Goal: Task Accomplishment & Management: Use online tool/utility

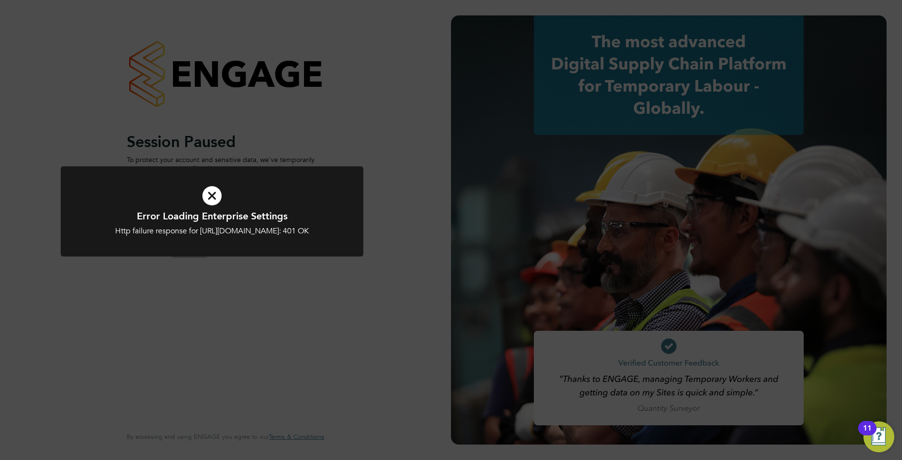
click at [215, 199] on icon at bounding box center [212, 196] width 251 height 38
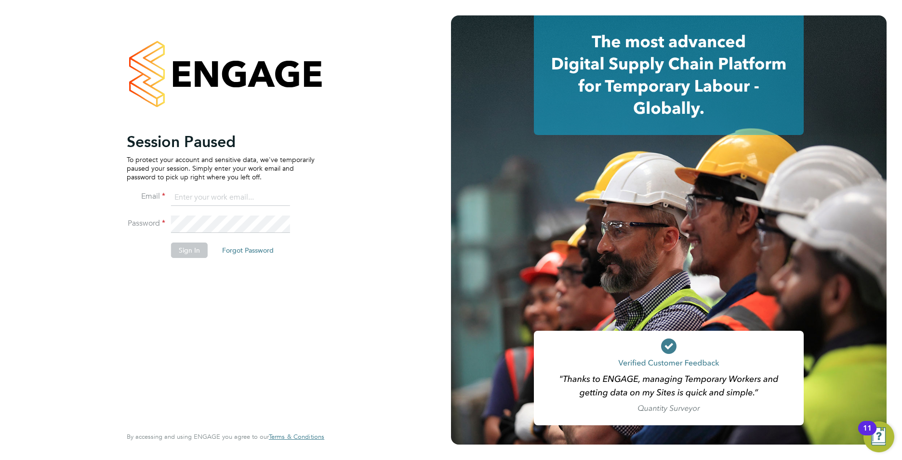
click at [229, 203] on input at bounding box center [230, 197] width 119 height 17
type input "[EMAIL_ADDRESS][DOMAIN_NAME]"
click at [165, 227] on li "Password" at bounding box center [221, 228] width 188 height 27
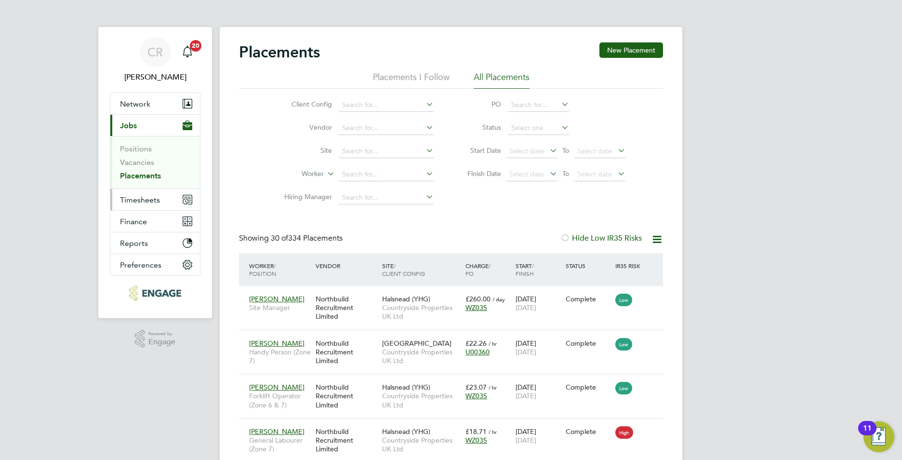
click at [127, 199] on span "Timesheets" at bounding box center [140, 199] width 40 height 9
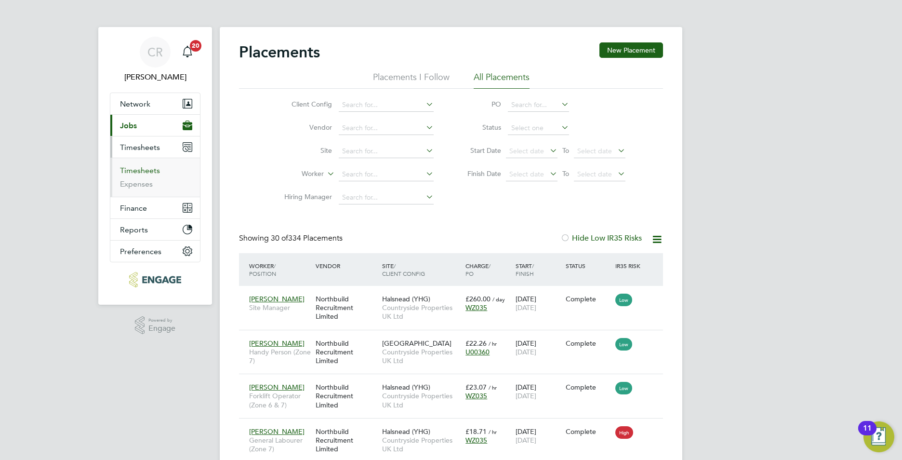
click at [142, 171] on link "Timesheets" at bounding box center [140, 170] width 40 height 9
